Goal: Find contact information: Find contact information

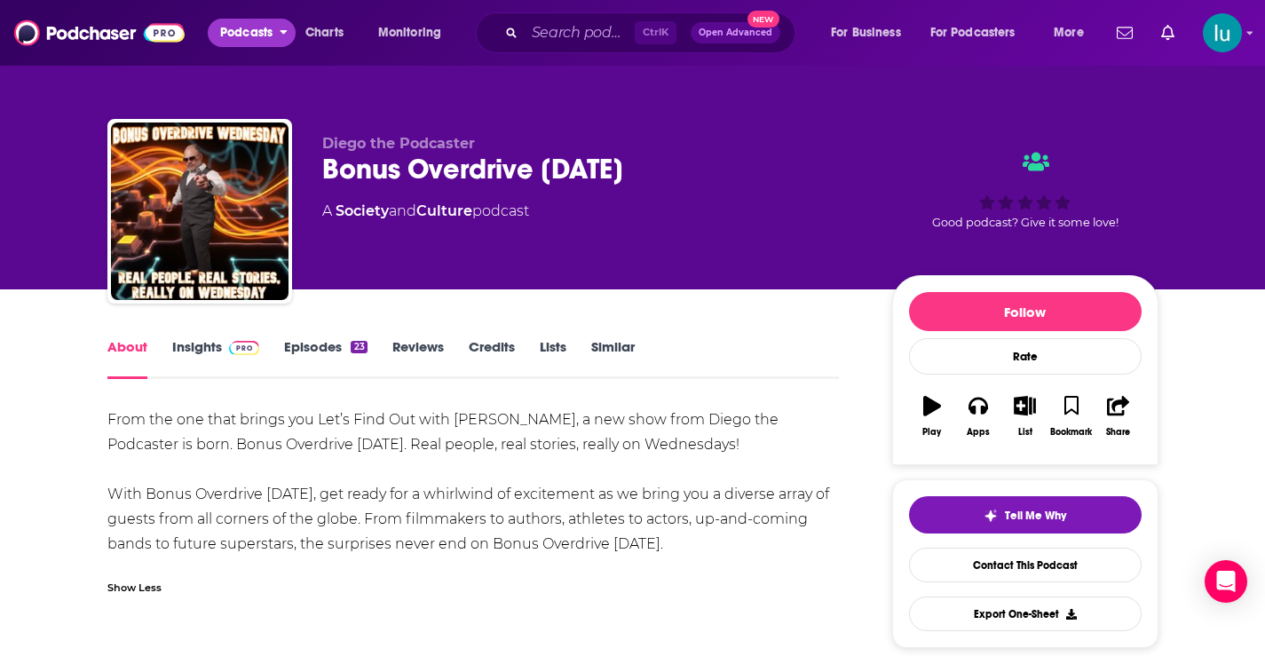
click at [250, 39] on span "Podcasts" at bounding box center [246, 32] width 52 height 25
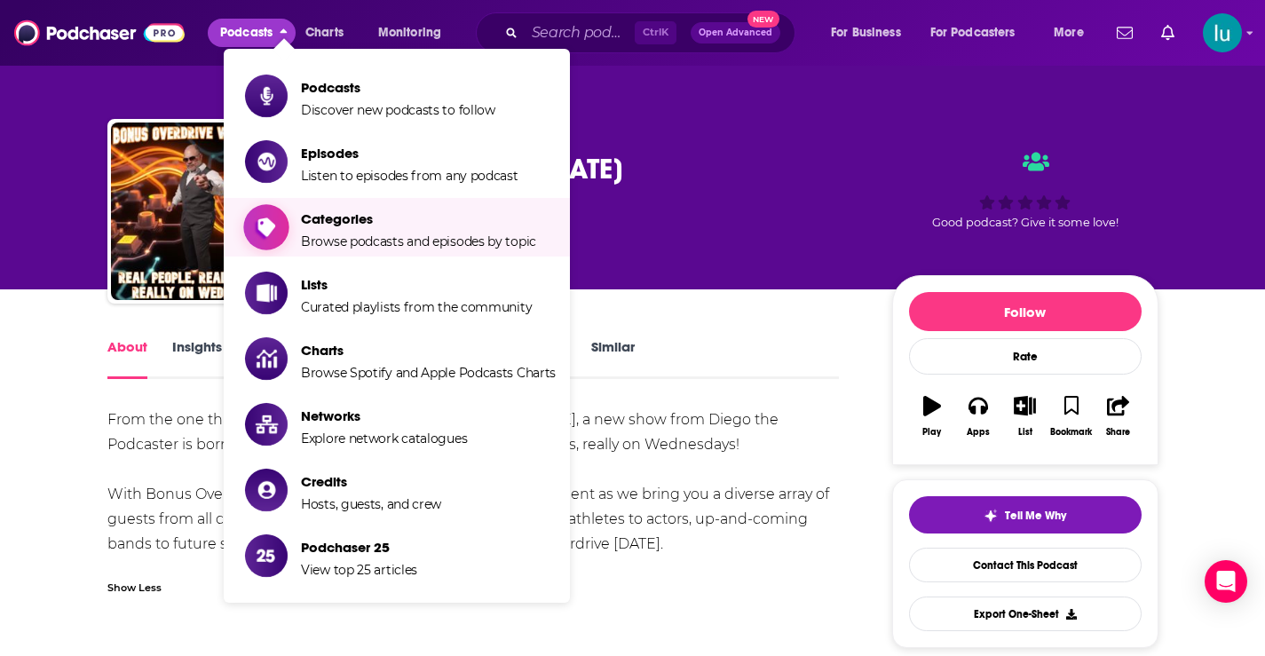
click at [355, 237] on span "Browse podcasts and episodes by topic" at bounding box center [418, 241] width 235 height 16
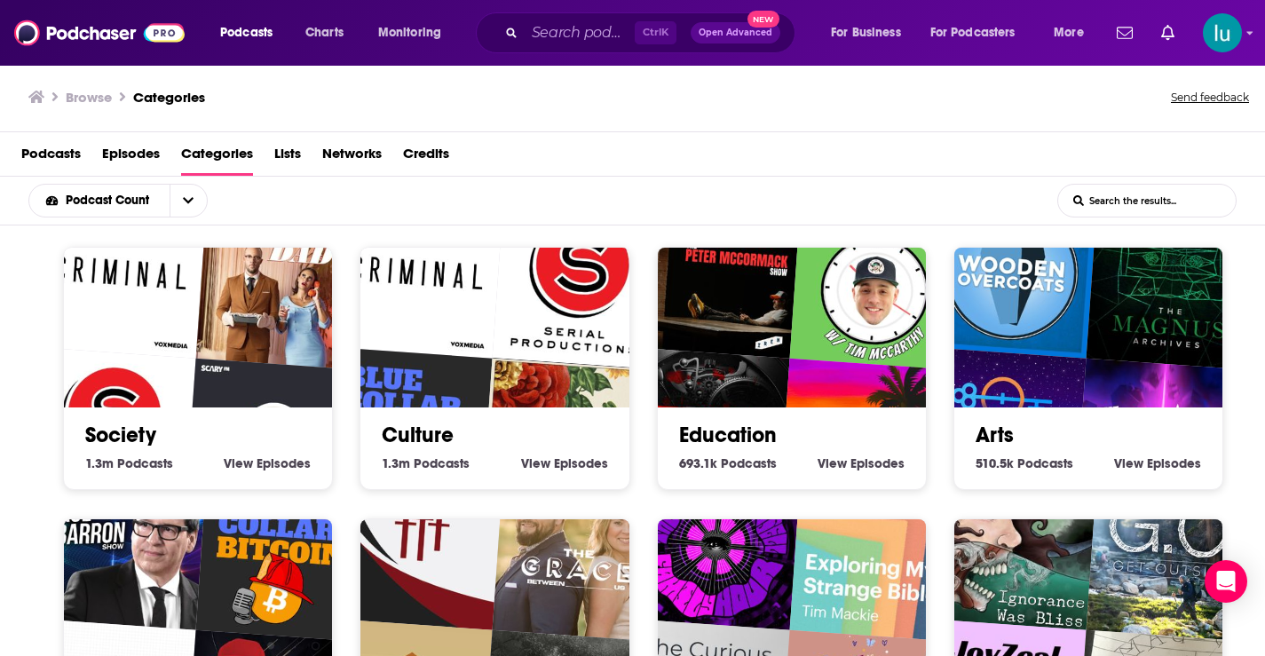
scroll to position [4, 0]
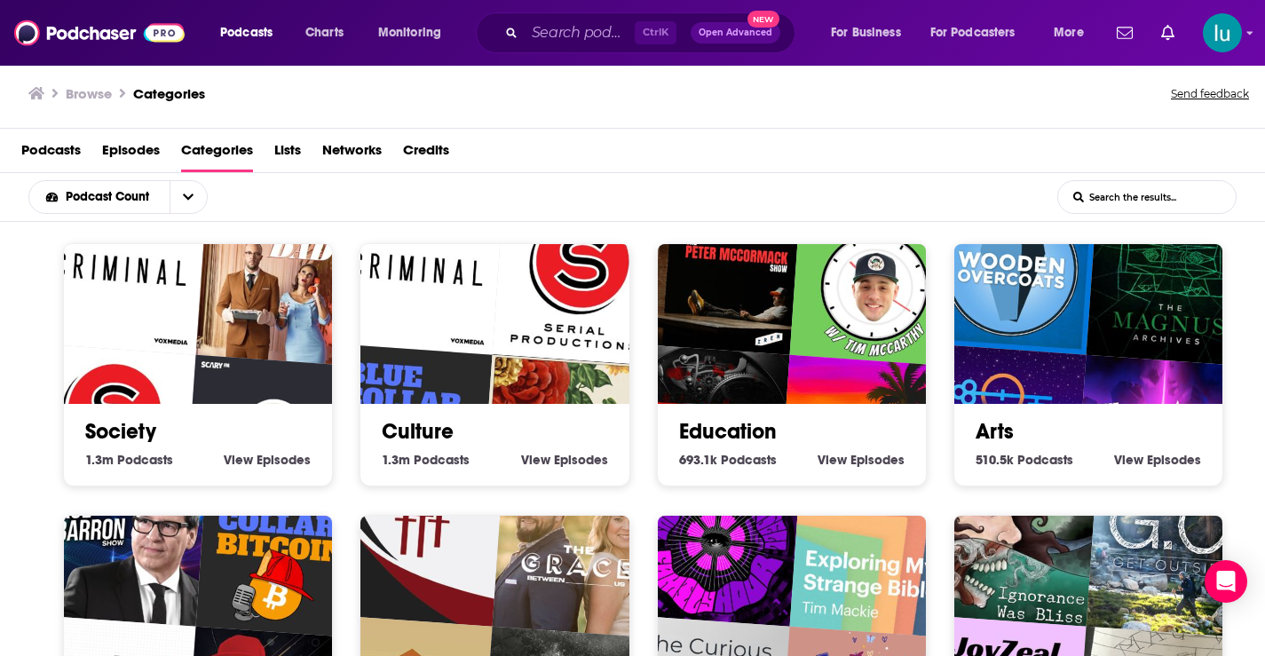
click at [81, 477] on div "Society 1.3m Society Podcasts View Society Episodes" at bounding box center [198, 364] width 270 height 243
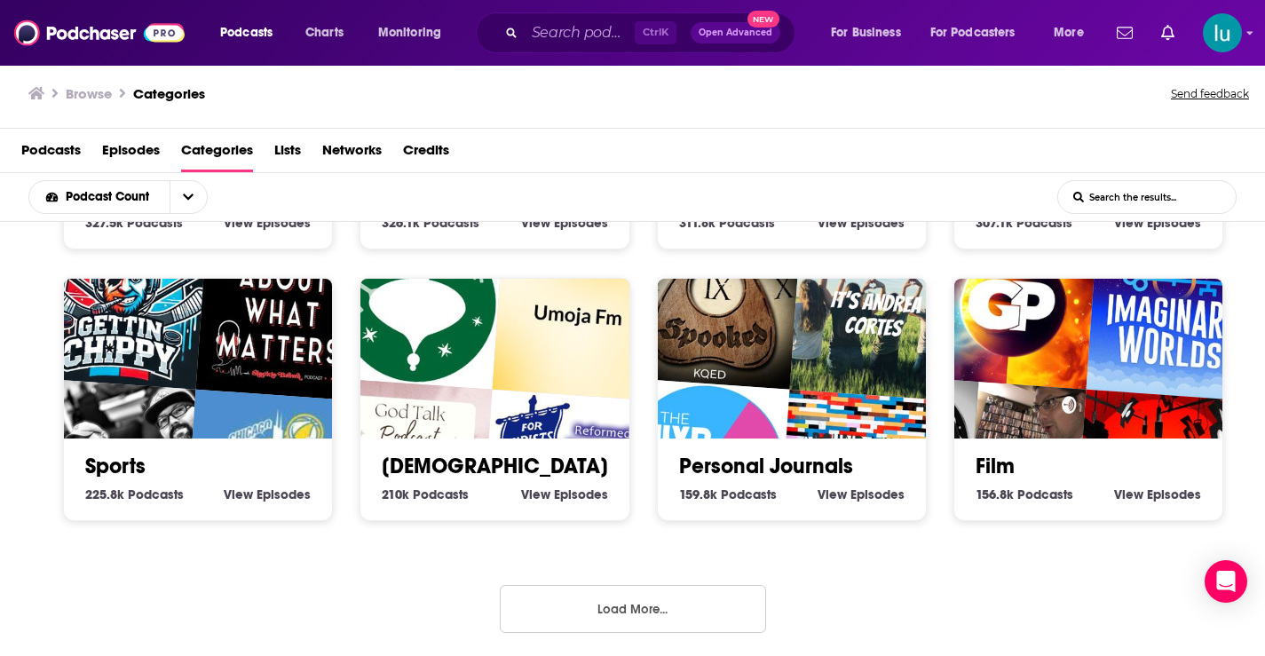
scroll to position [787, 0]
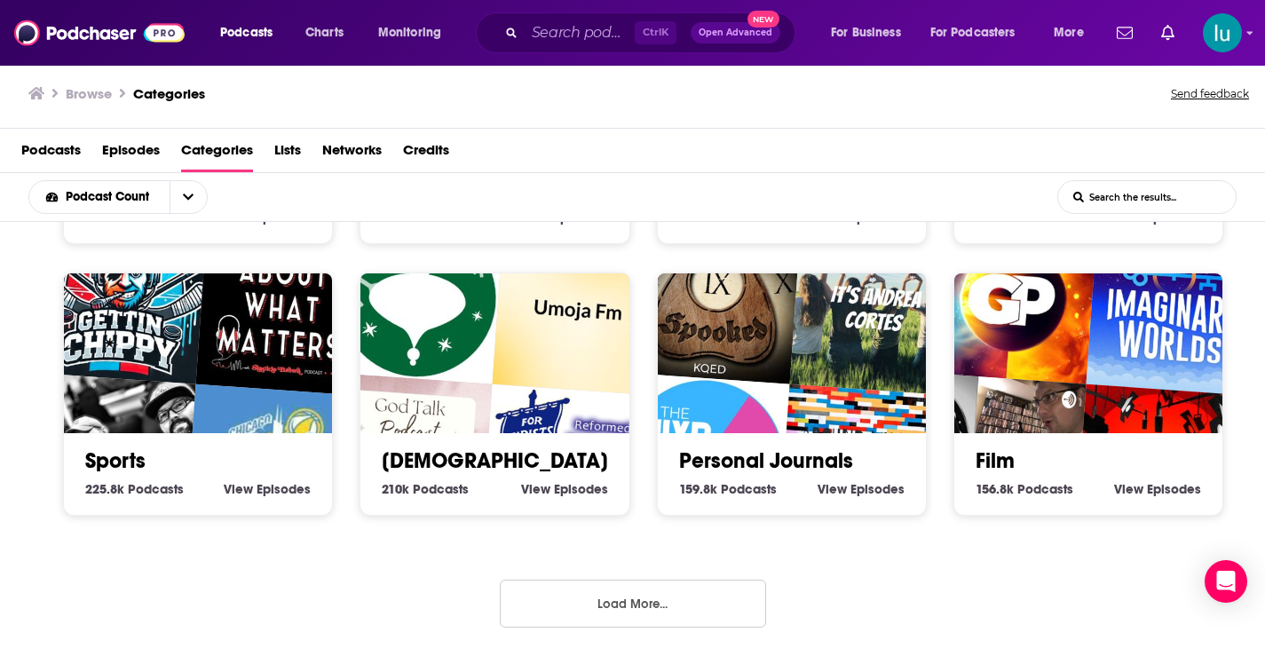
click at [621, 600] on button "Load More..." at bounding box center [633, 604] width 266 height 48
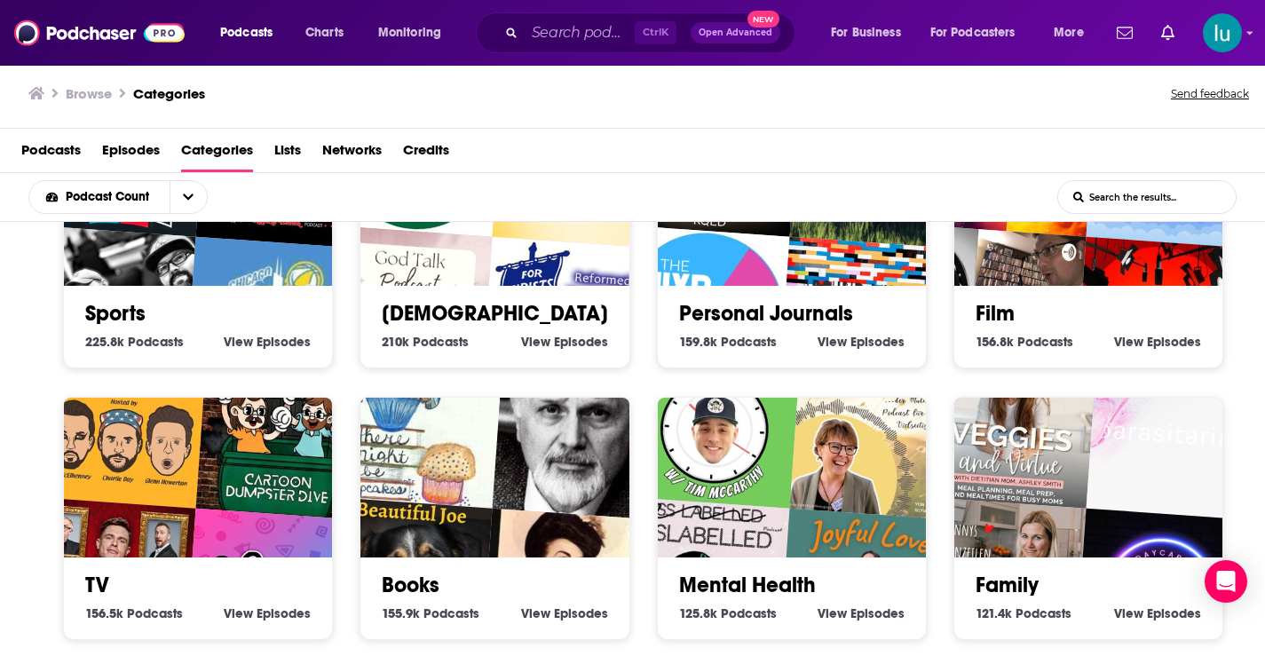
scroll to position [964, 0]
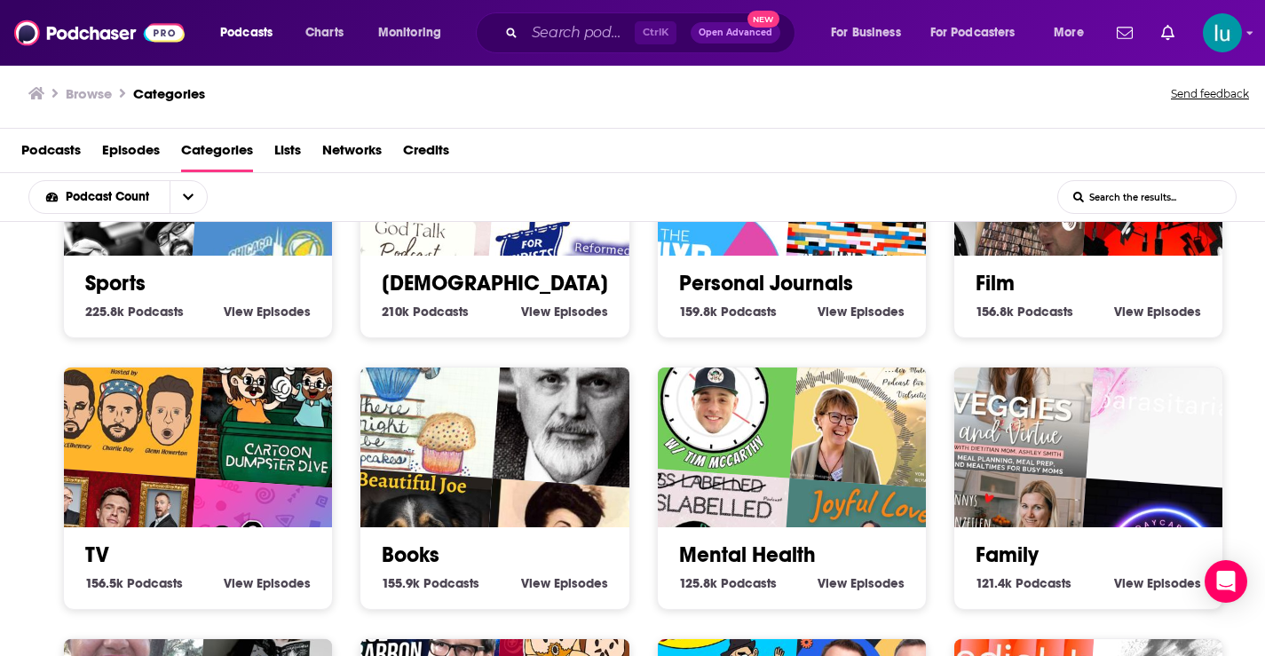
click at [465, 473] on img "There Might Be Cupcakes Podcast" at bounding box center [418, 392] width 172 height 172
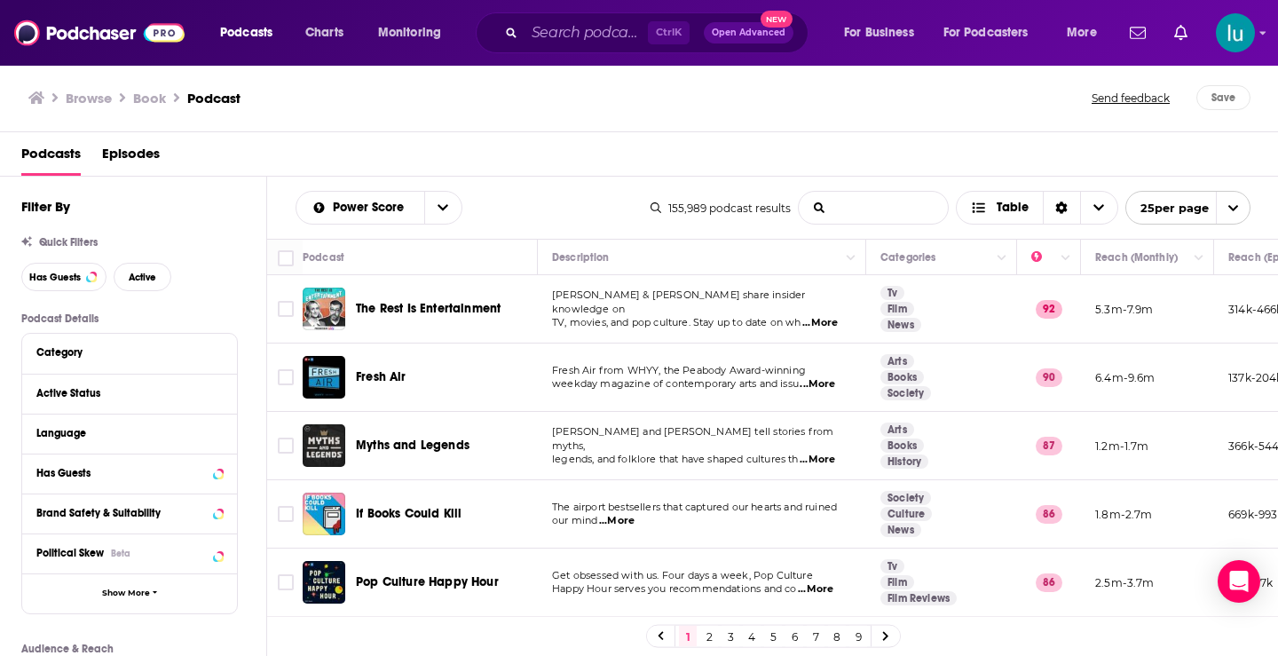
click at [858, 212] on input "List Search Input" at bounding box center [873, 208] width 149 height 32
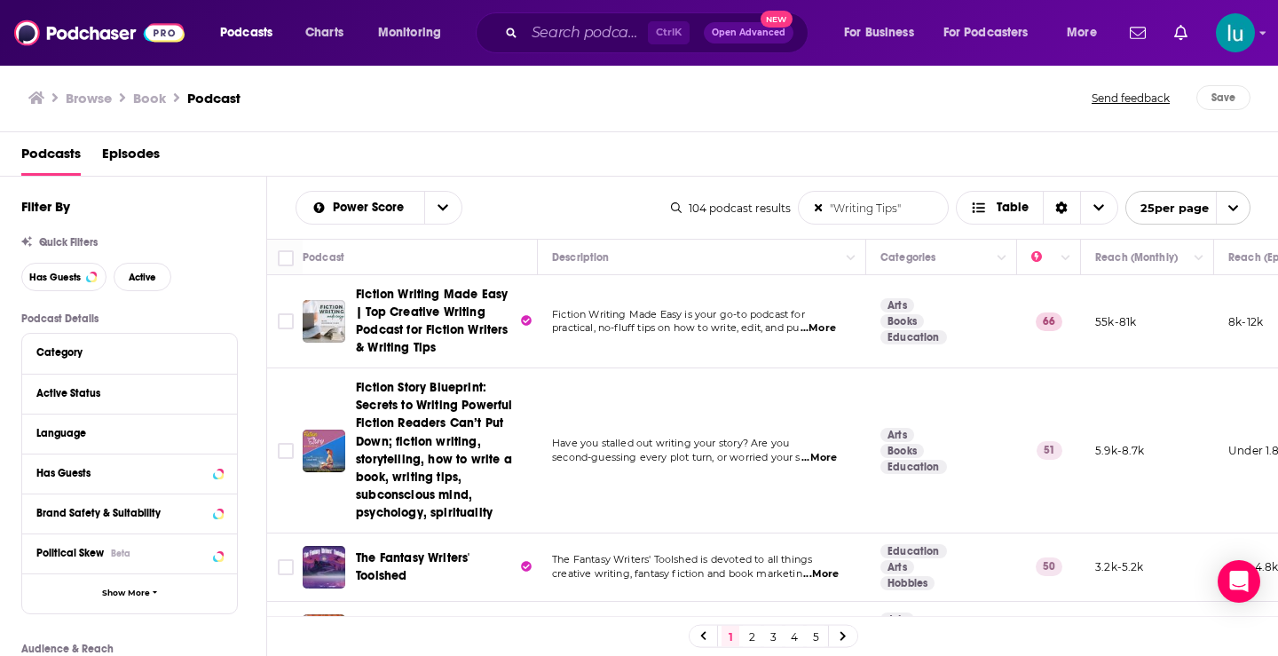
type input ""Writing Tips""
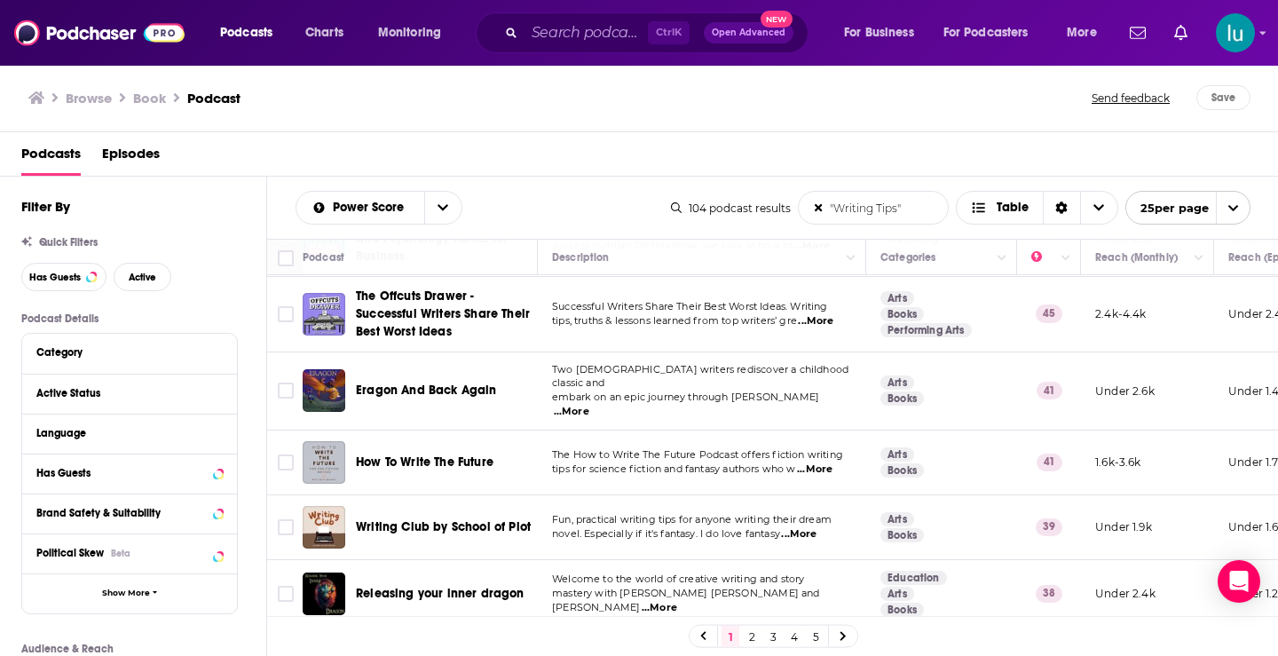
scroll to position [548, 0]
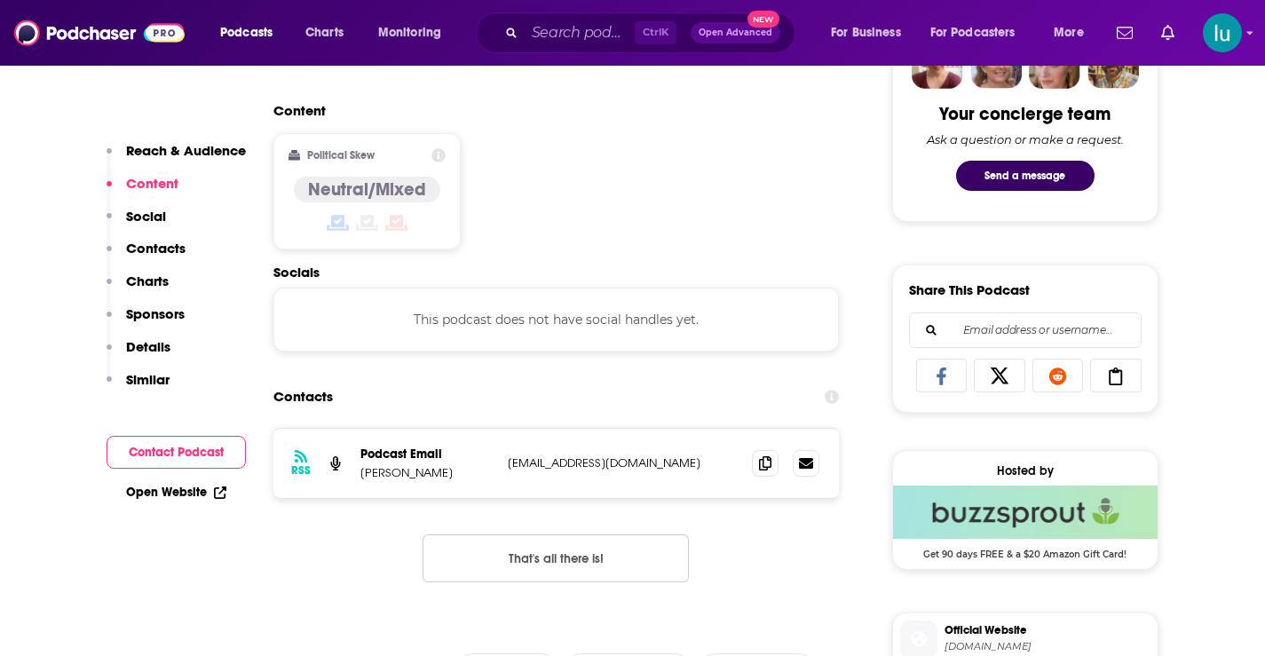
scroll to position [1074, 0]
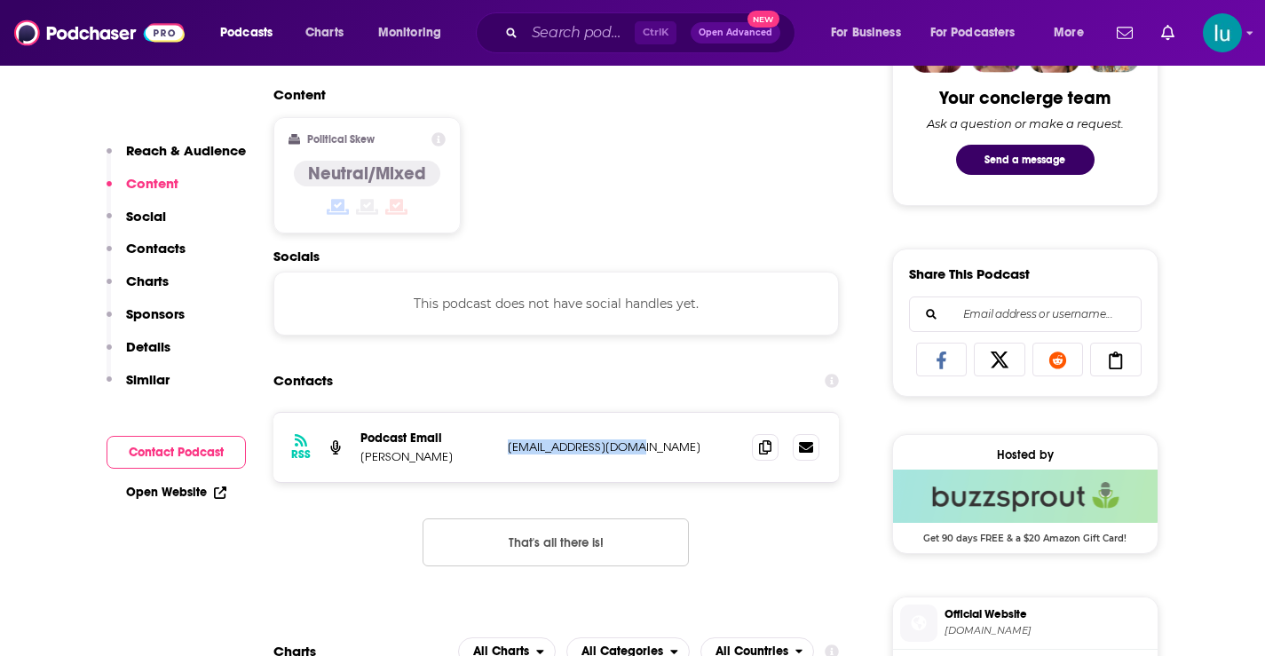
drag, startPoint x: 650, startPoint y: 444, endPoint x: 503, endPoint y: 450, distance: 147.5
click at [503, 450] on div "RSS Podcast Email Beth Barany bethbarany@gmail.com bethbarany@gmail.com" at bounding box center [556, 447] width 566 height 69
copy p "bethbarany@gmail.com"
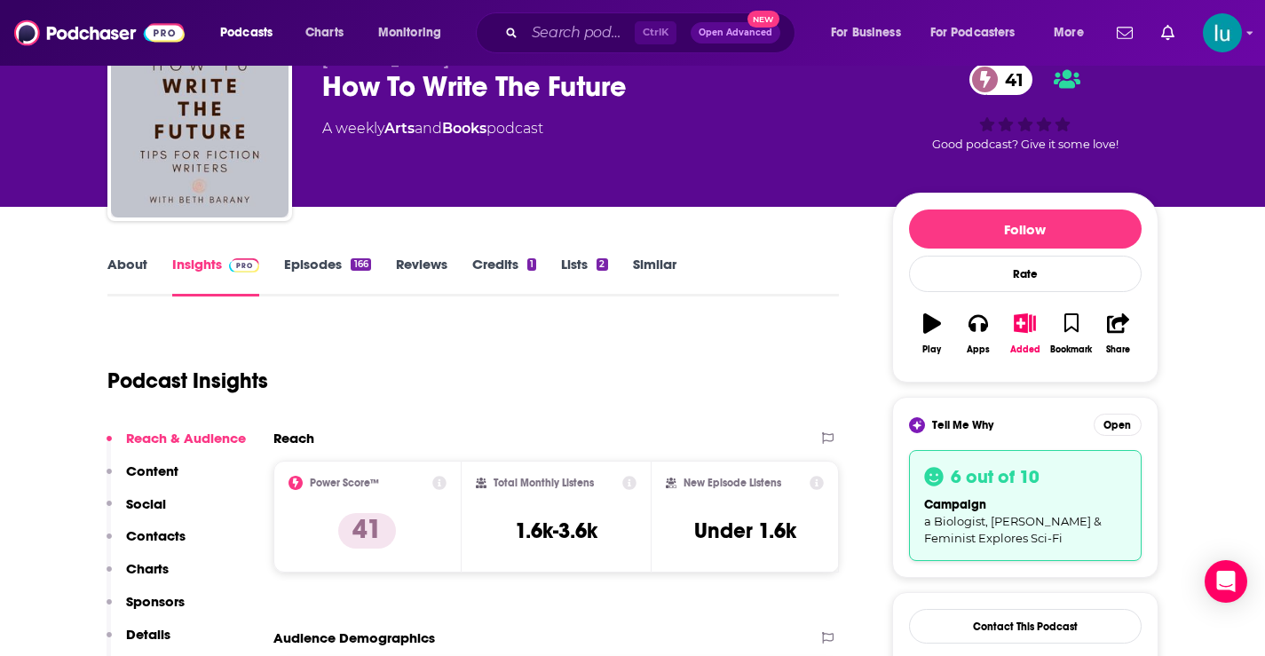
scroll to position [0, 0]
